Goal: Task Accomplishment & Management: Use online tool/utility

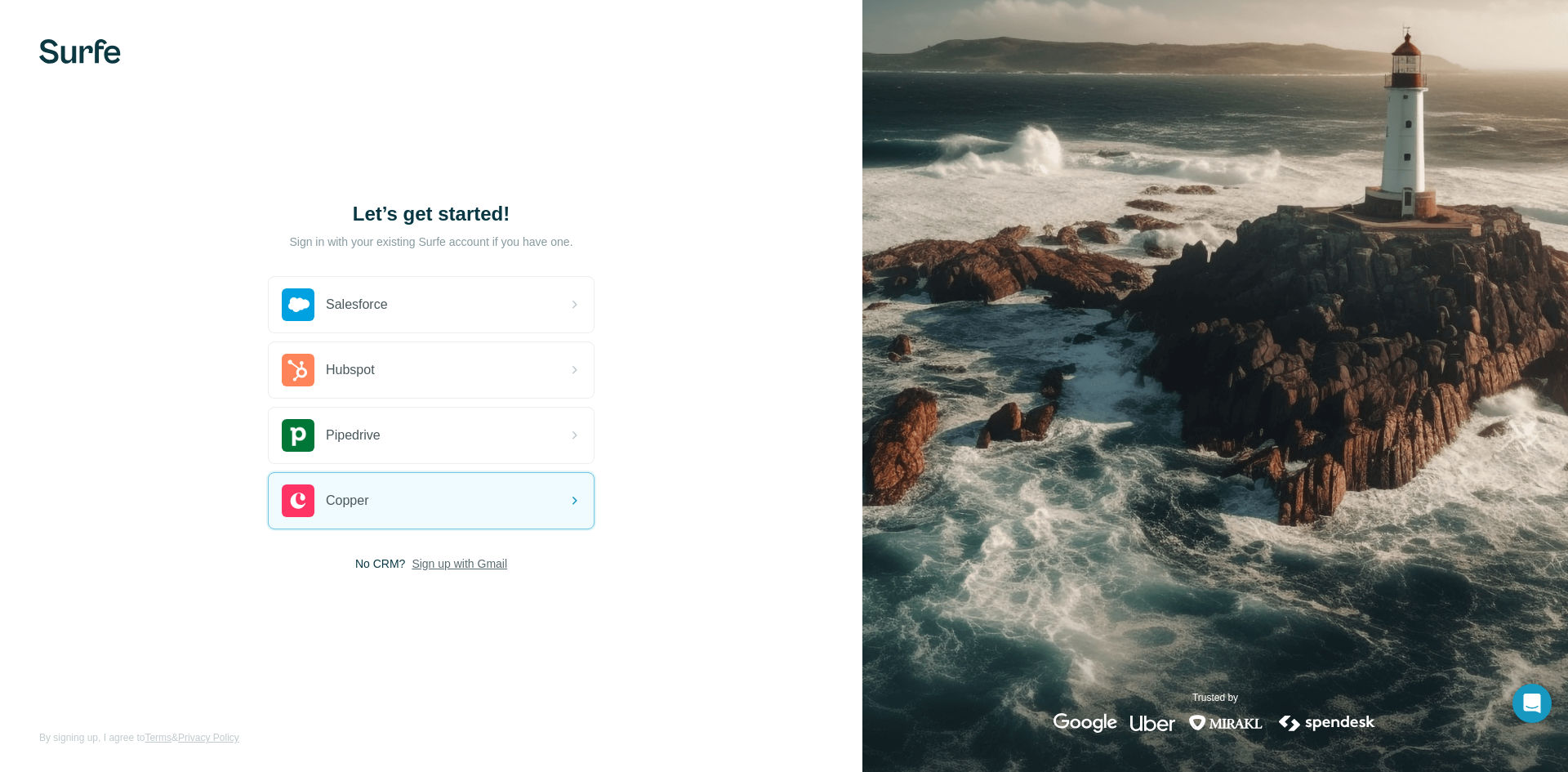
click at [488, 565] on span "Sign up with Gmail" at bounding box center [459, 564] width 95 height 17
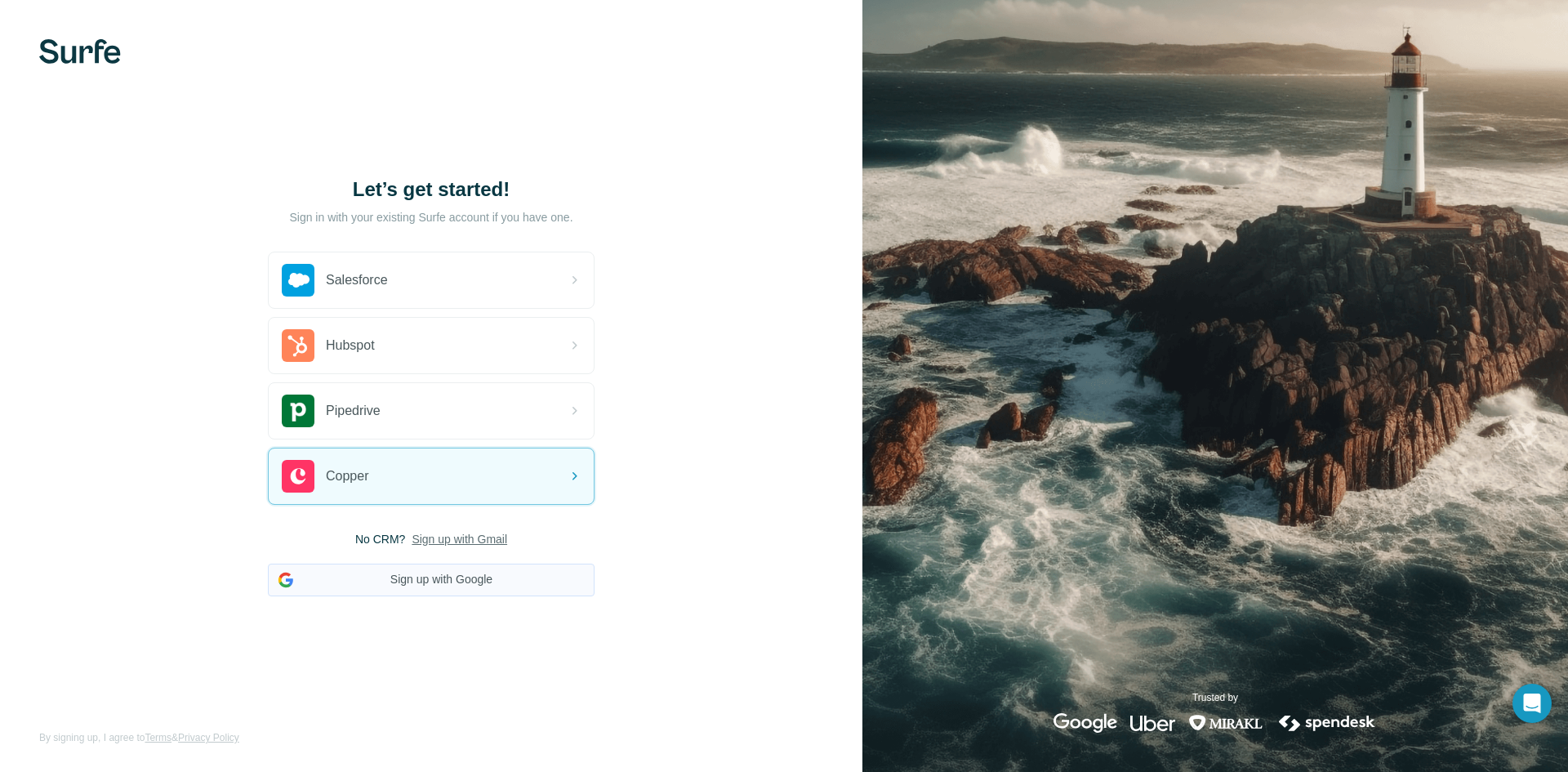
click at [438, 582] on button "Sign up with Google" at bounding box center [432, 580] width 327 height 32
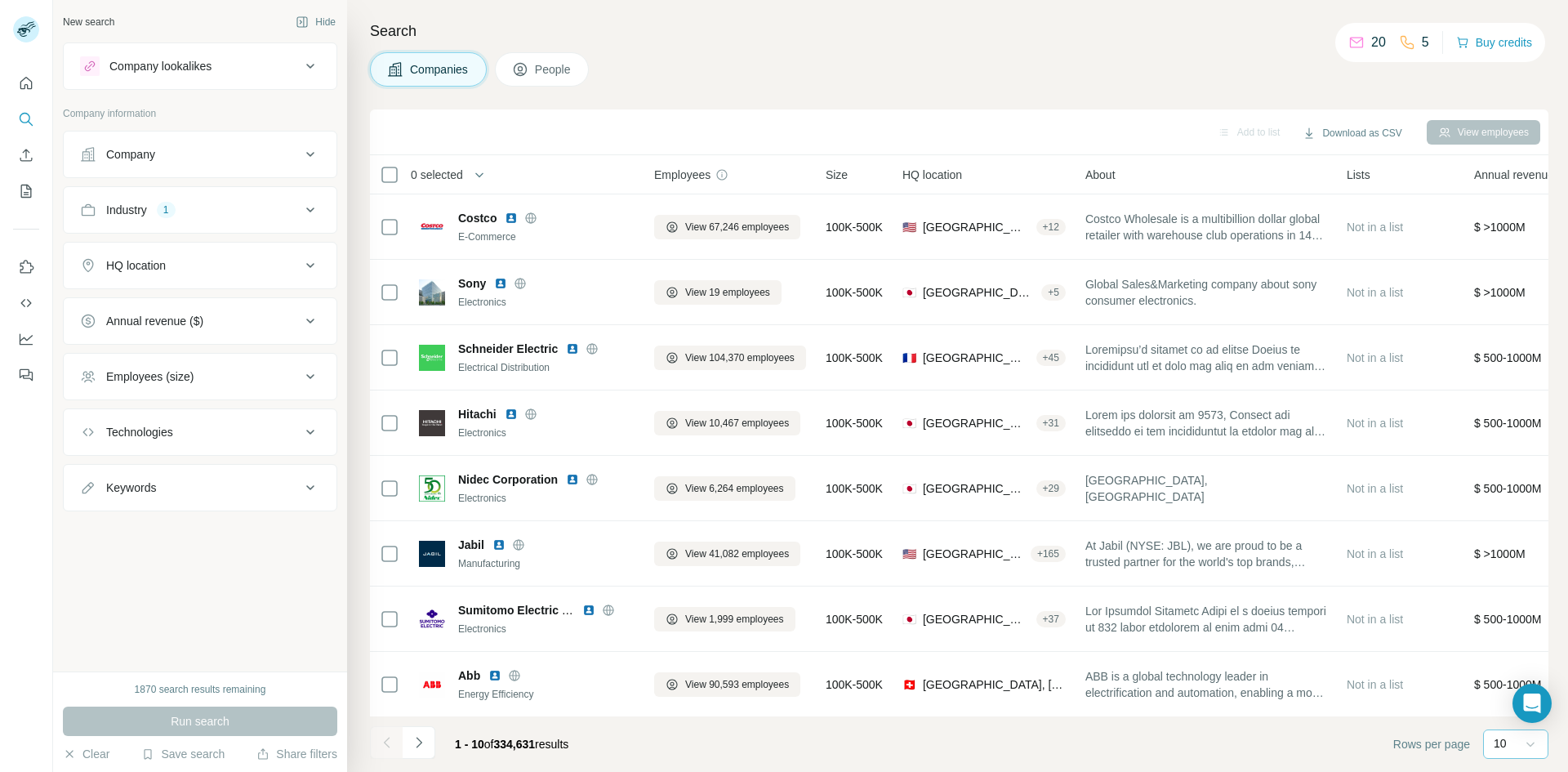
click at [1530, 750] on icon at bounding box center [1531, 744] width 17 height 17
click at [1498, 617] on p "60" at bounding box center [1503, 619] width 13 height 17
click at [307, 432] on icon at bounding box center [310, 432] width 19 height 19
click at [299, 211] on div "Industry 1" at bounding box center [190, 210] width 221 height 17
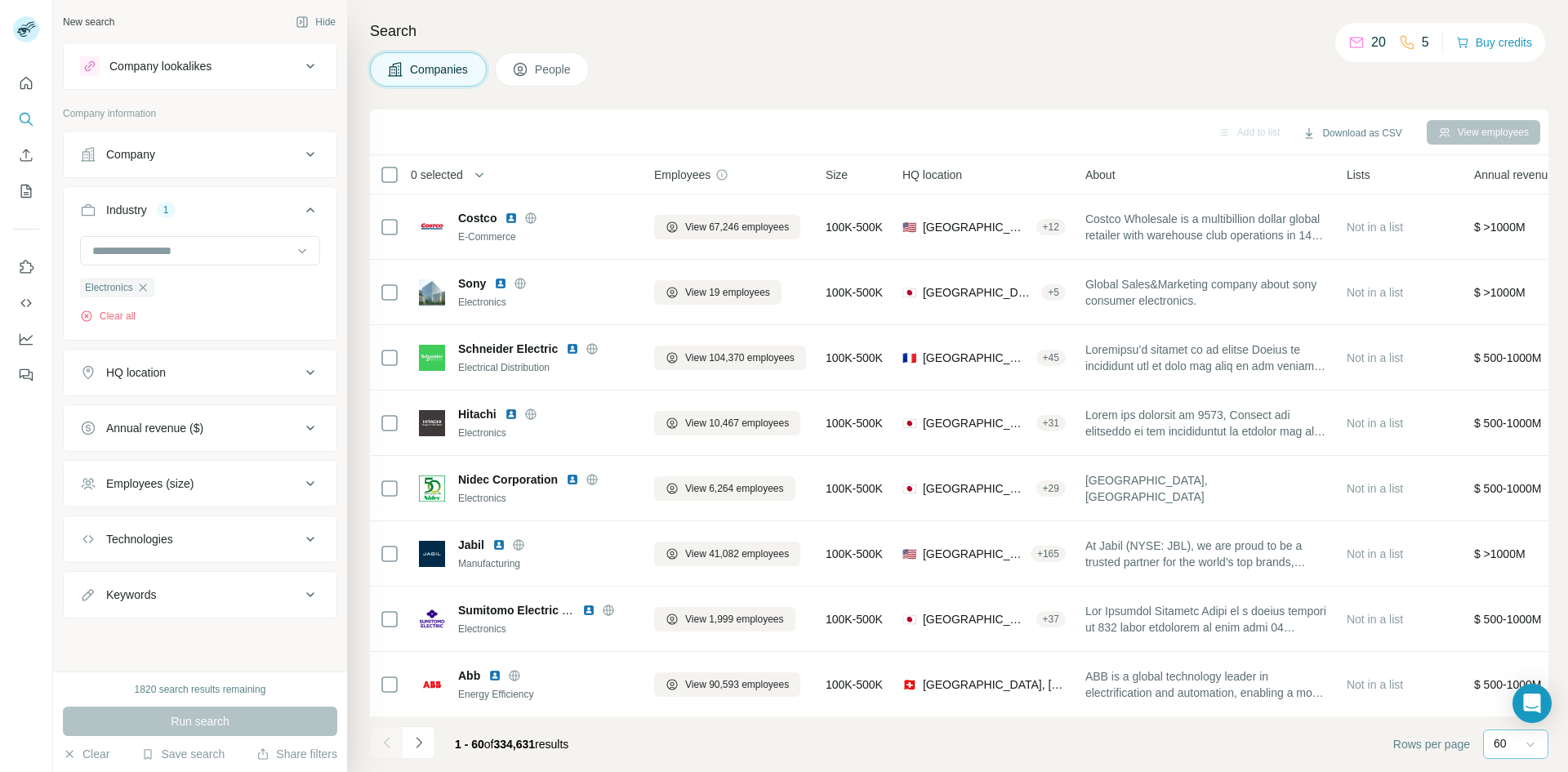
click at [299, 211] on div "Industry 1" at bounding box center [190, 210] width 221 height 17
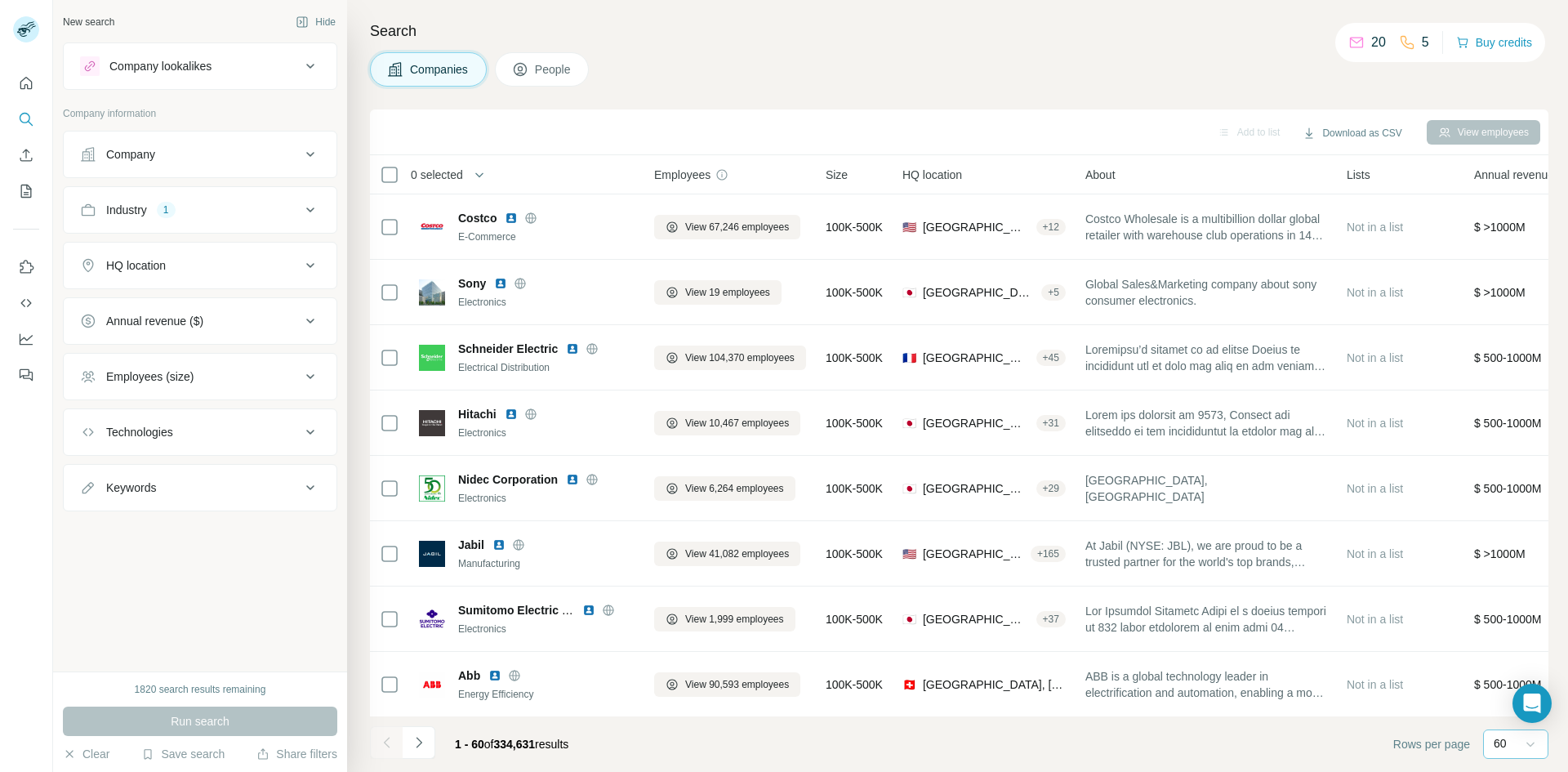
click at [312, 161] on icon at bounding box center [310, 153] width 19 height 19
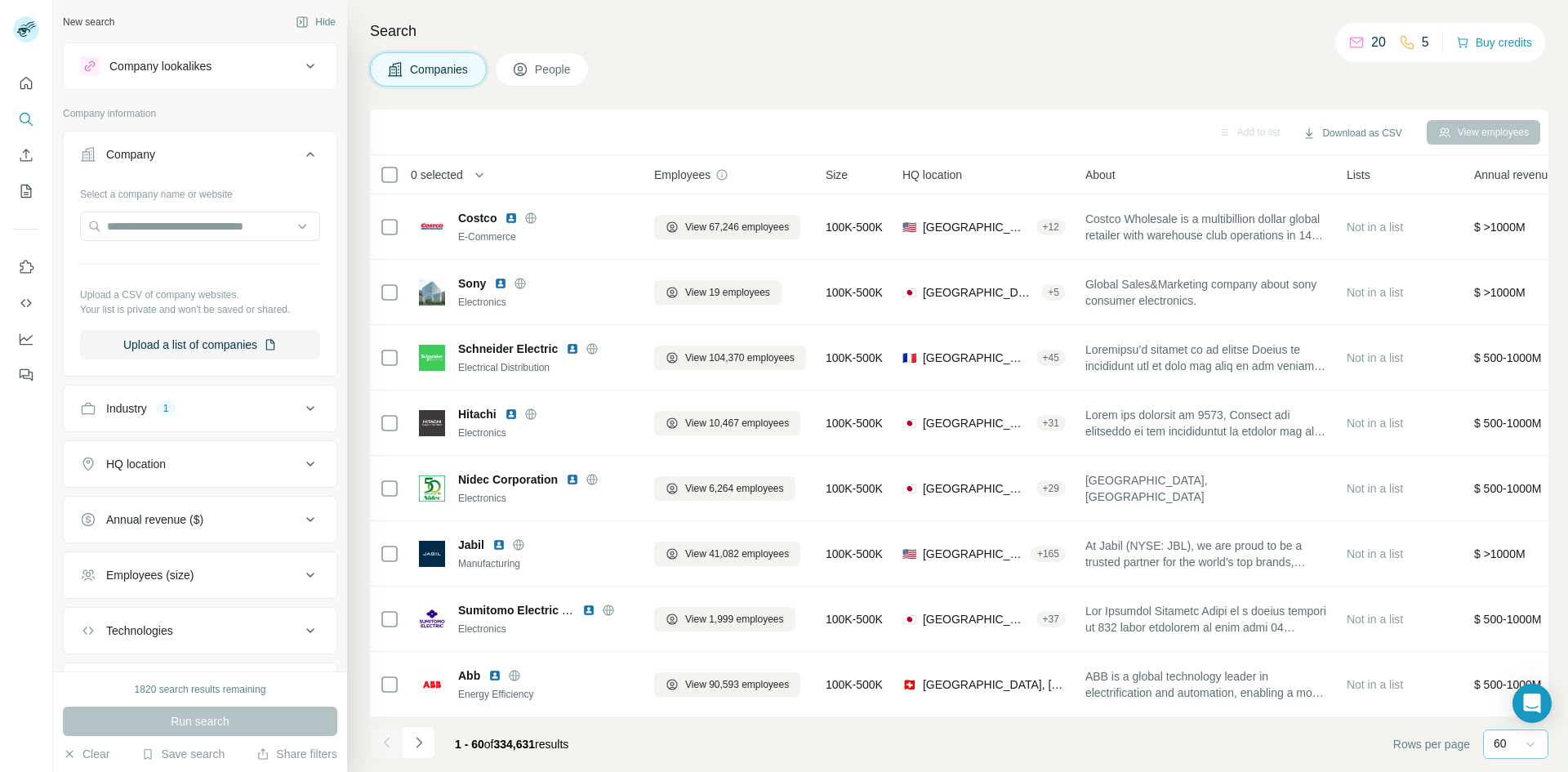
click at [312, 161] on button "Company" at bounding box center [200, 158] width 273 height 46
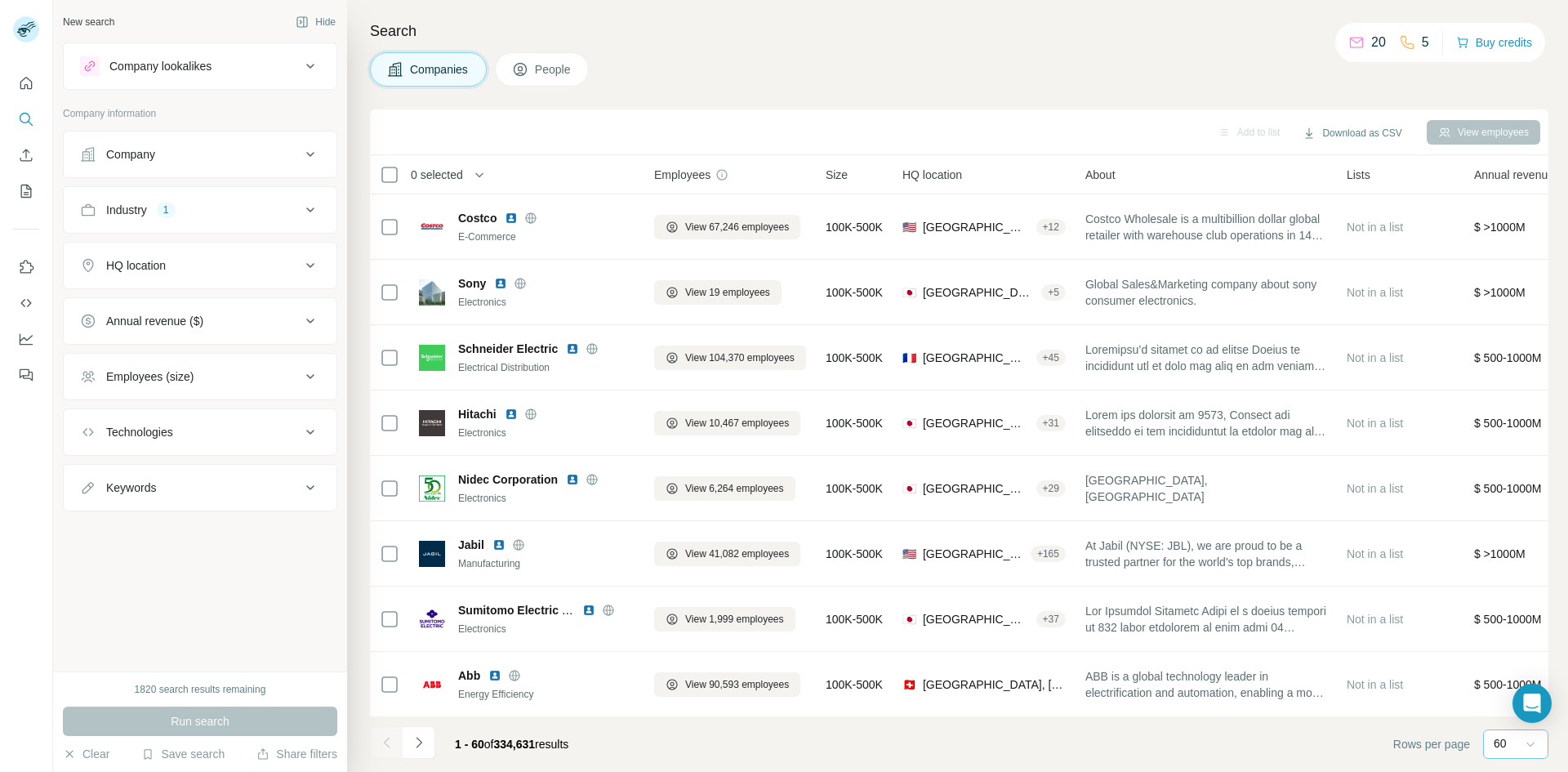
click at [300, 378] on icon at bounding box center [310, 376] width 19 height 19
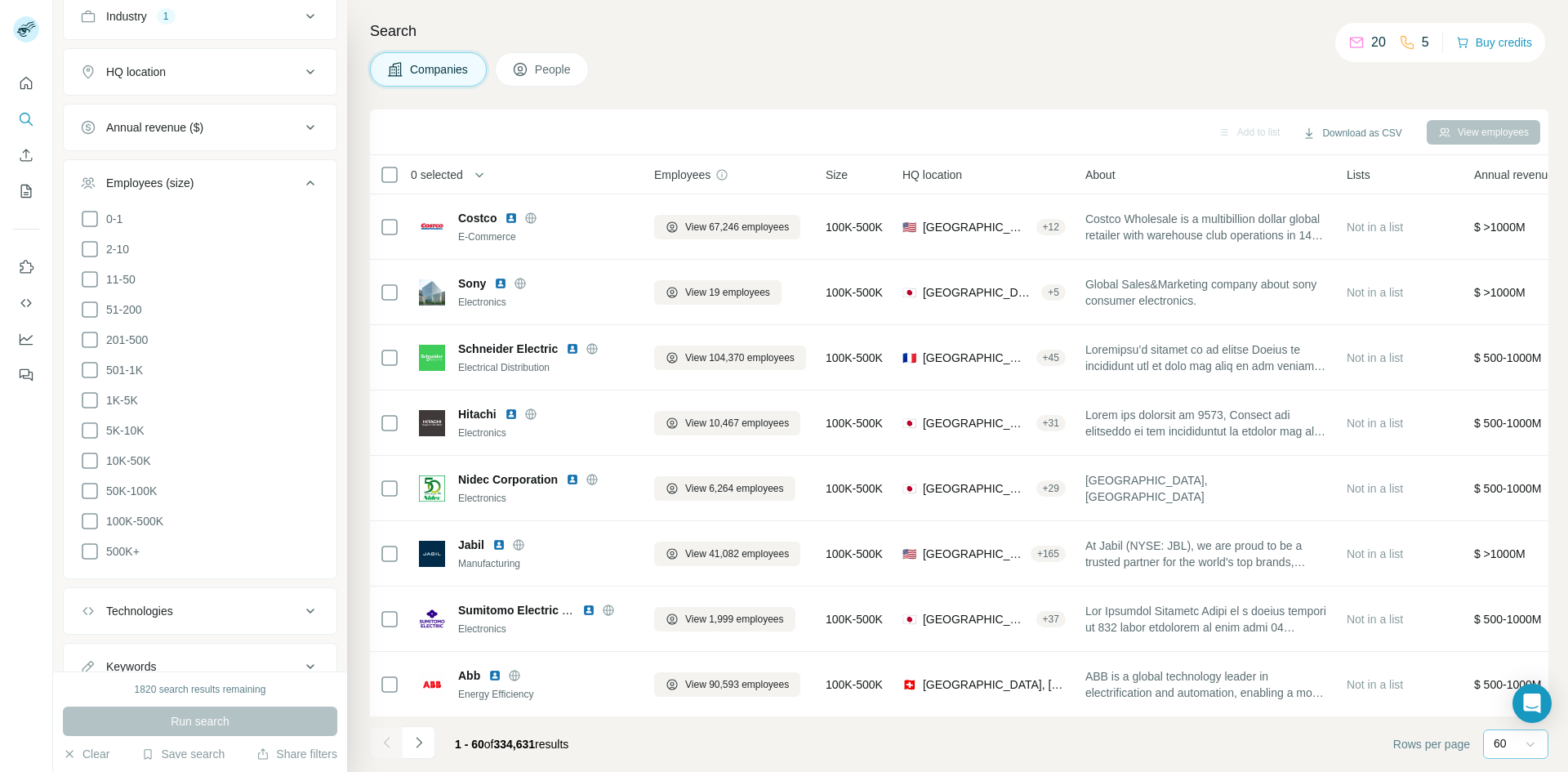
scroll to position [227, 0]
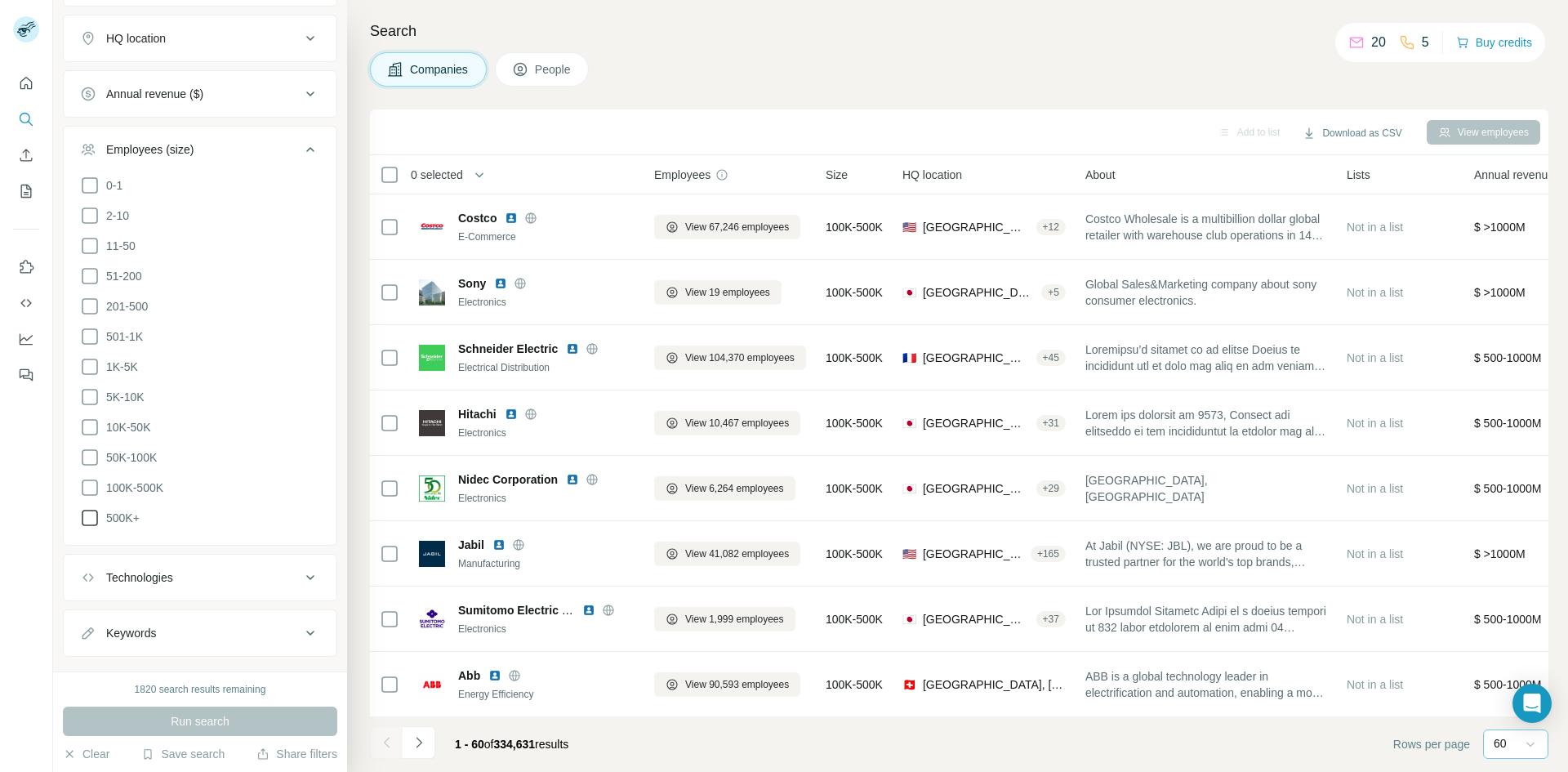
click at [88, 509] on icon at bounding box center [90, 518] width 19 height 19
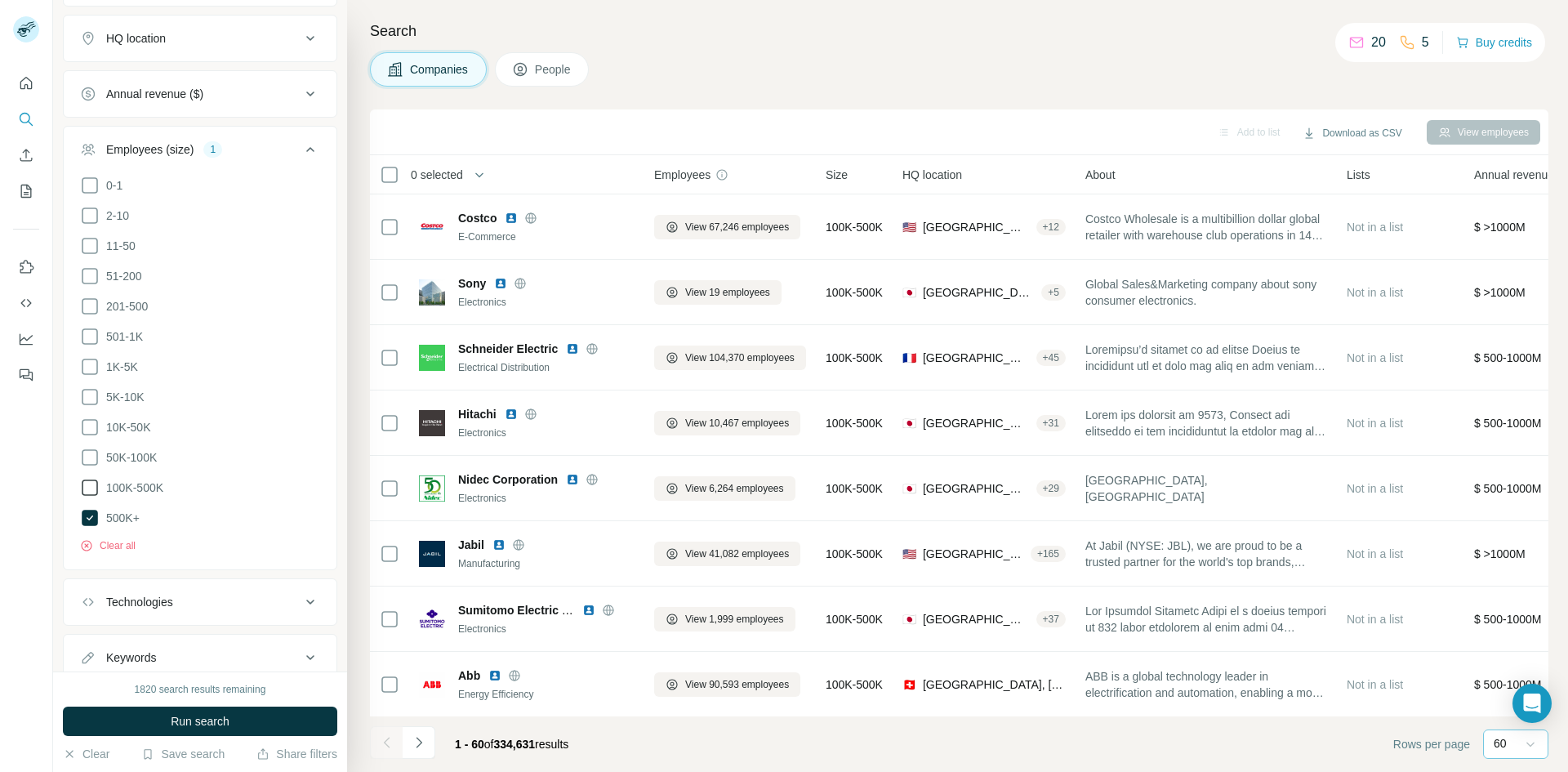
click at [91, 481] on icon at bounding box center [90, 487] width 19 height 19
click at [91, 447] on icon at bounding box center [90, 457] width 19 height 19
click at [90, 420] on icon at bounding box center [90, 427] width 19 height 19
click at [90, 387] on icon at bounding box center [90, 397] width 19 height 19
click at [88, 358] on icon at bounding box center [90, 366] width 19 height 19
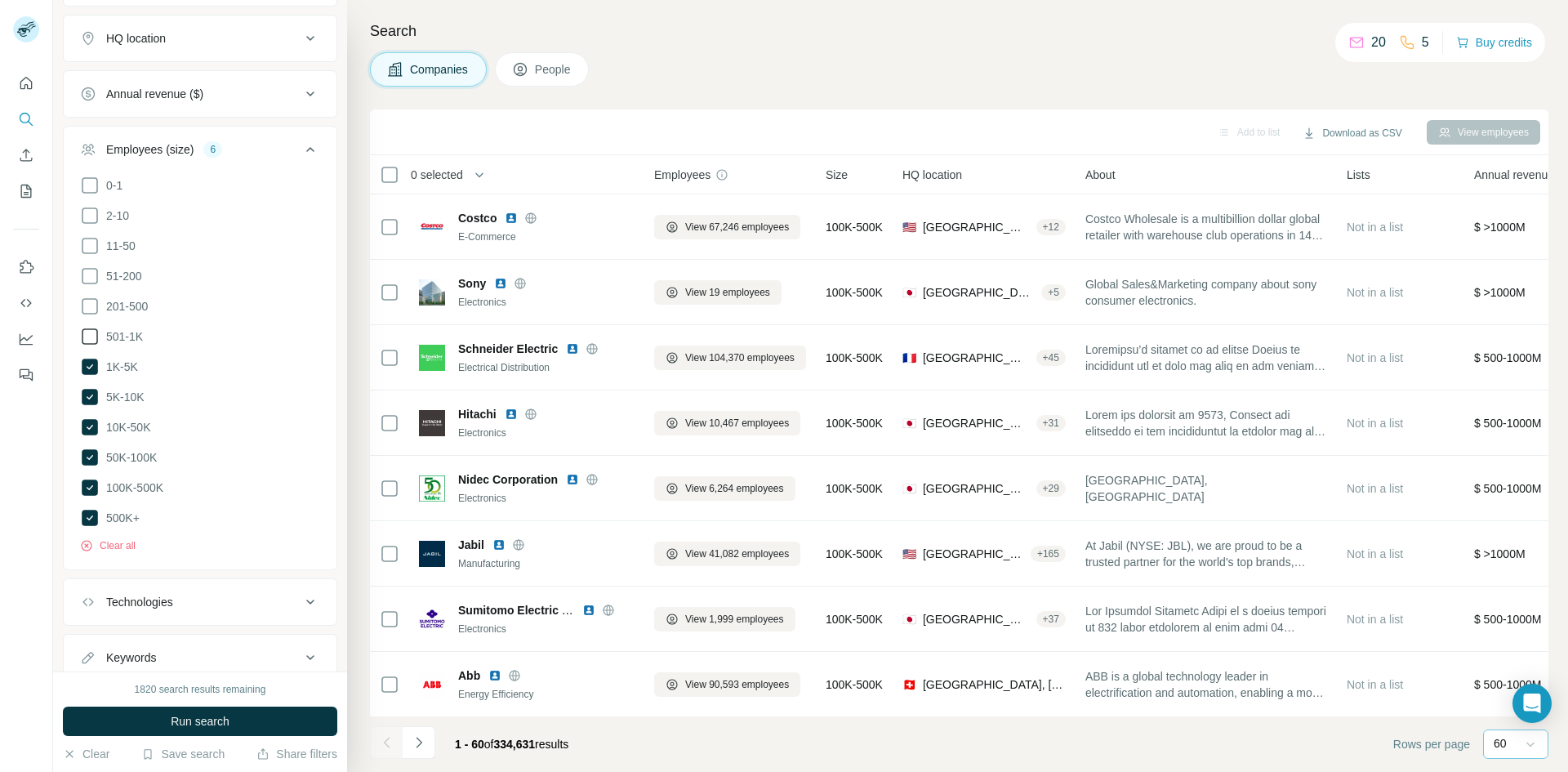
click at [91, 335] on icon at bounding box center [90, 337] width 19 height 19
click at [201, 716] on span "Run search" at bounding box center [201, 722] width 59 height 17
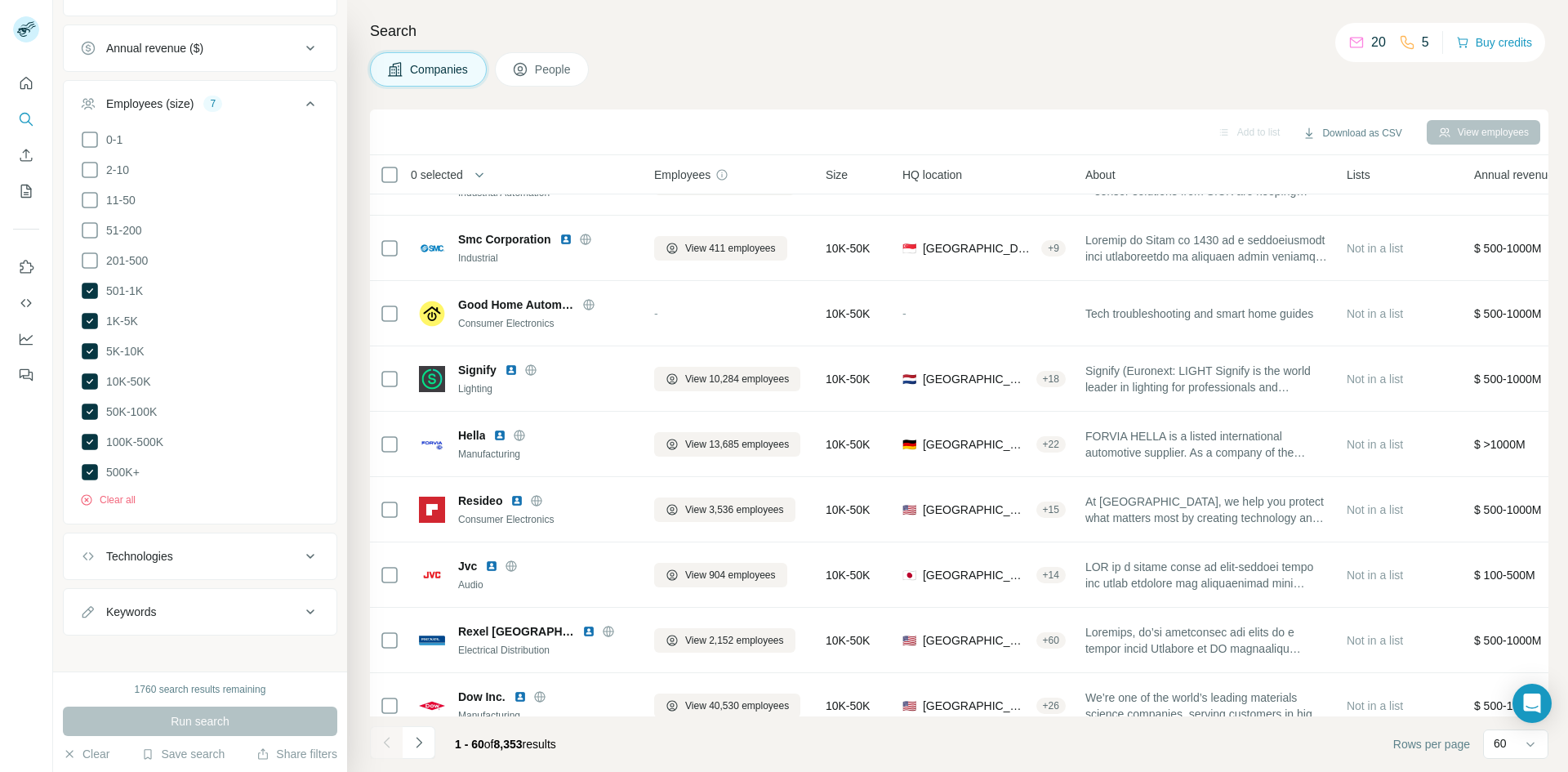
scroll to position [3409, 0]
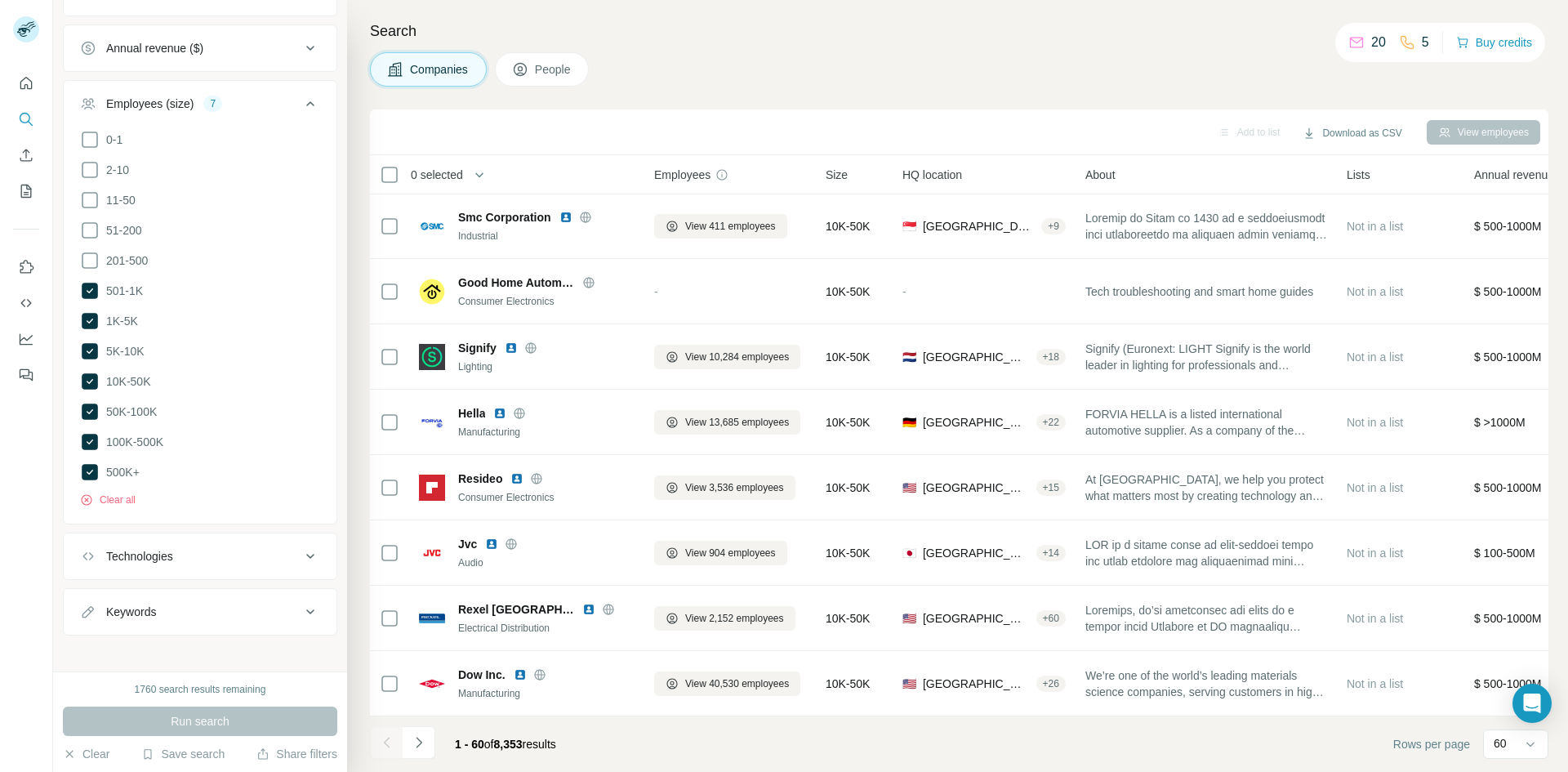
click at [300, 546] on icon at bounding box center [310, 556] width 19 height 19
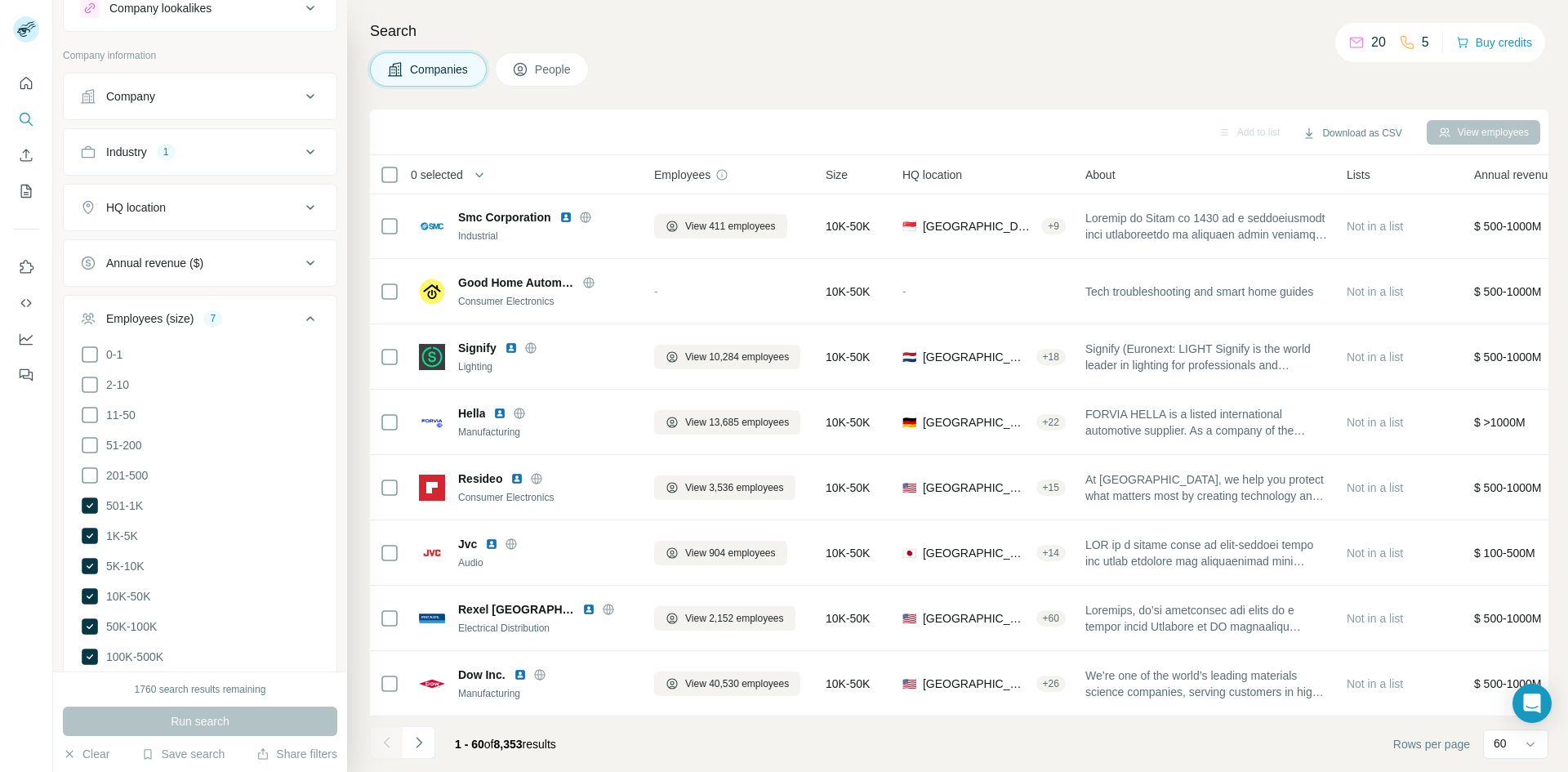
scroll to position [0, 0]
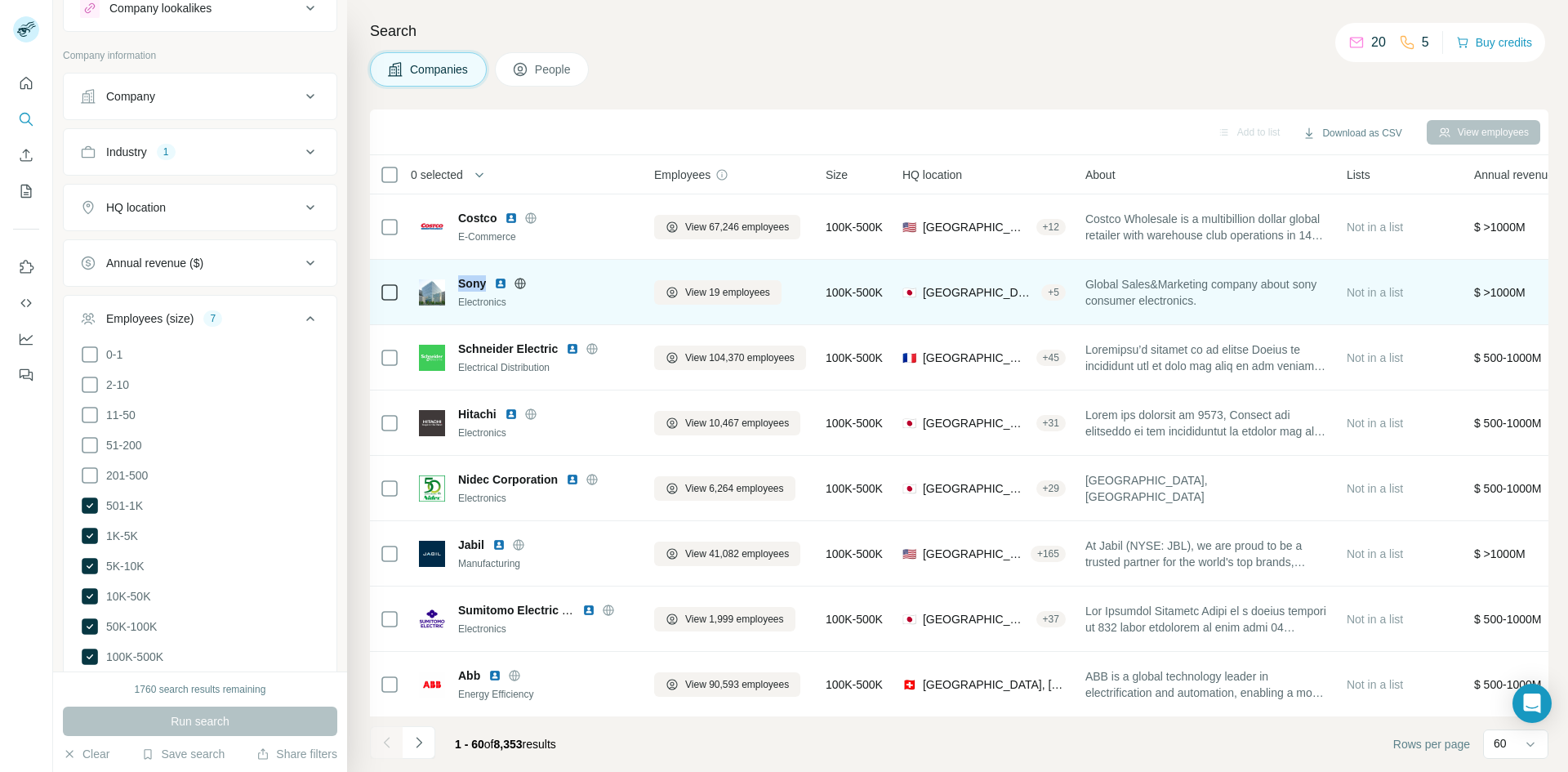
drag, startPoint x: 484, startPoint y: 284, endPoint x: 460, endPoint y: 278, distance: 24.7
click at [460, 278] on span "Sony" at bounding box center [472, 284] width 28 height 17
copy span "Sony"
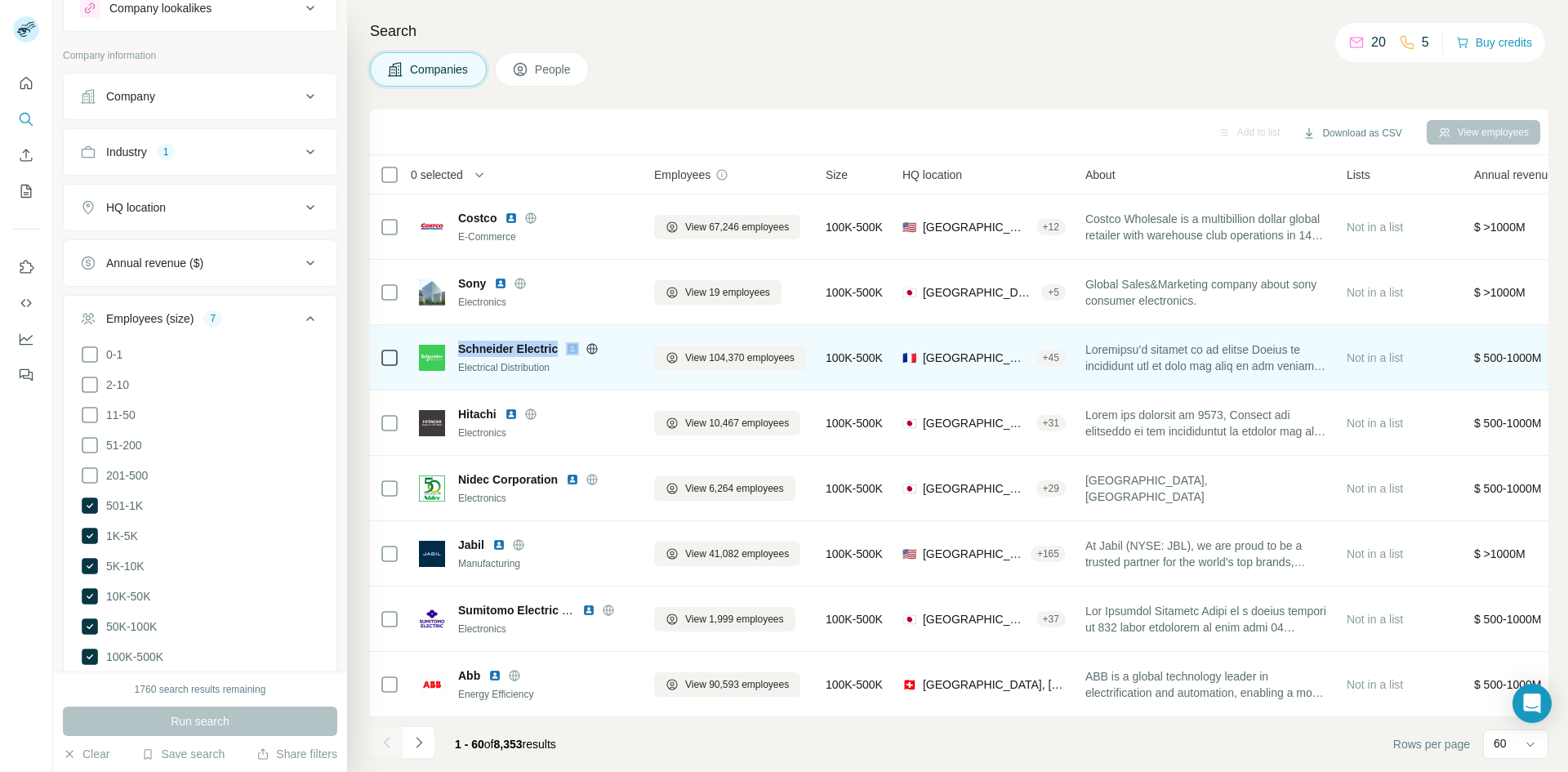
drag, startPoint x: 461, startPoint y: 349, endPoint x: 564, endPoint y: 349, distance: 103.0
click at [564, 349] on div "Schneider Electric" at bounding box center [546, 349] width 176 height 17
copy span "Schneider Electric"
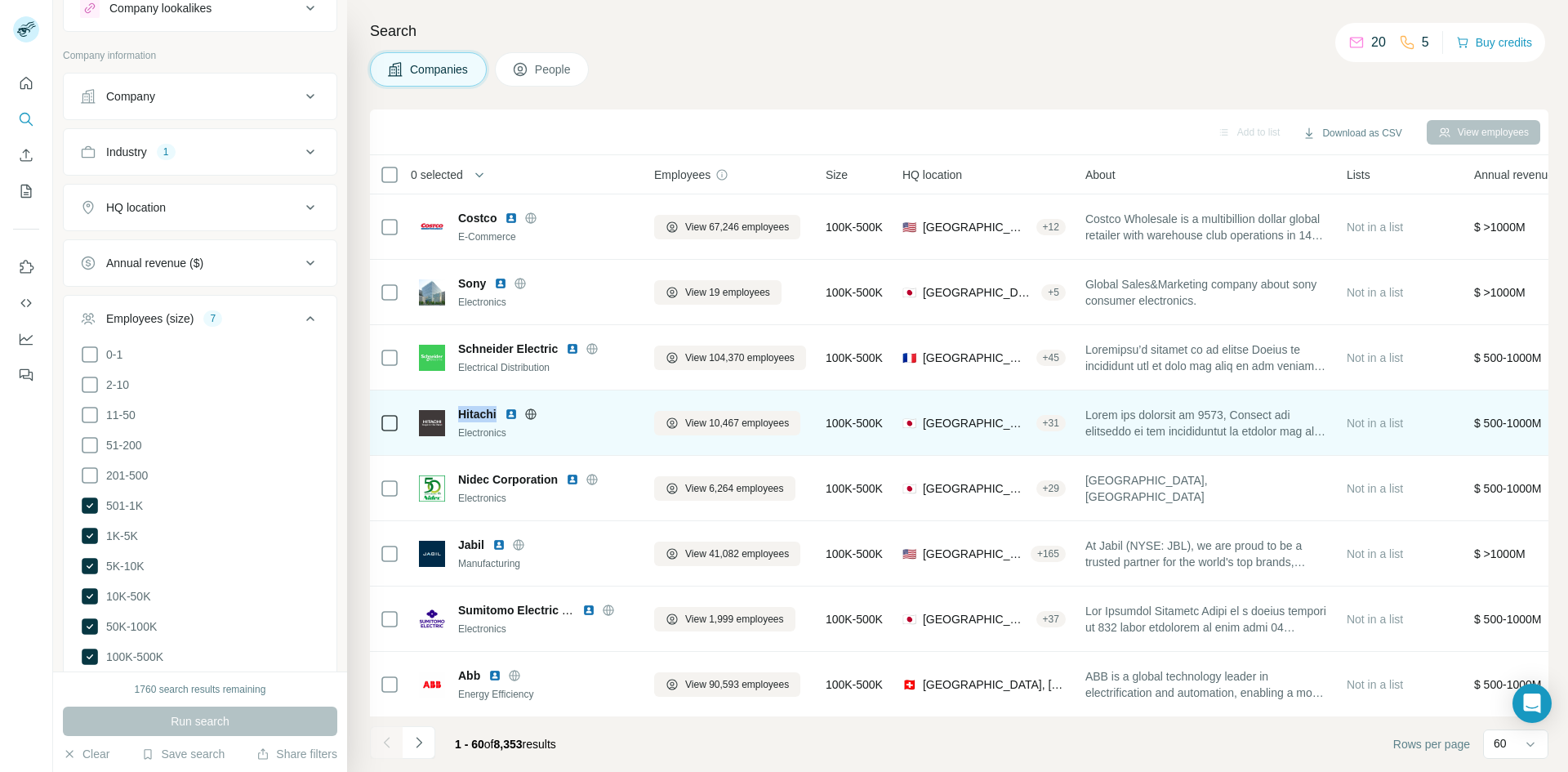
drag, startPoint x: 496, startPoint y: 413, endPoint x: 455, endPoint y: 413, distance: 41.0
click at [455, 413] on div "Hitachi Electronics" at bounding box center [526, 423] width 215 height 34
copy span "Hitachi"
